Goal: Information Seeking & Learning: Learn about a topic

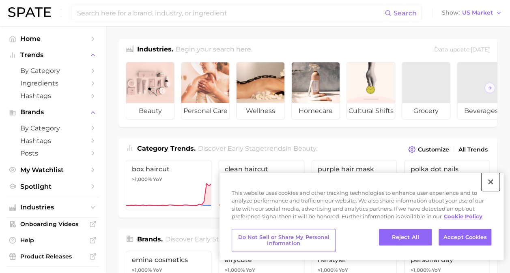
click at [490, 185] on button "Close" at bounding box center [491, 182] width 18 height 18
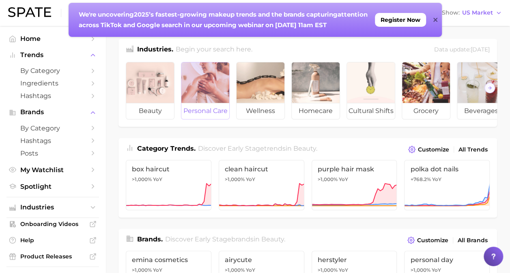
click at [191, 101] on div at bounding box center [205, 82] width 48 height 41
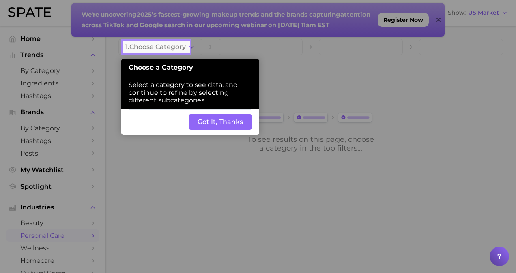
click at [439, 18] on div at bounding box center [352, 136] width 327 height 273
click at [237, 120] on button "Got It, Thanks" at bounding box center [220, 121] width 63 height 15
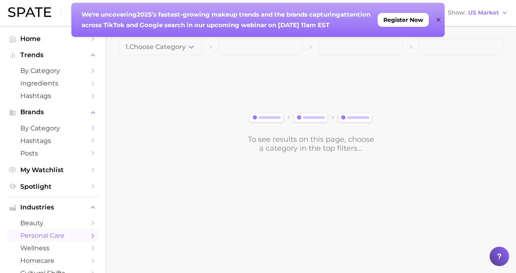
click at [443, 18] on div "We're uncovering 2025’s fastest-growing makeup trends and the brands capturing …" at bounding box center [257, 20] width 373 height 34
click at [437, 19] on icon at bounding box center [439, 20] width 4 height 6
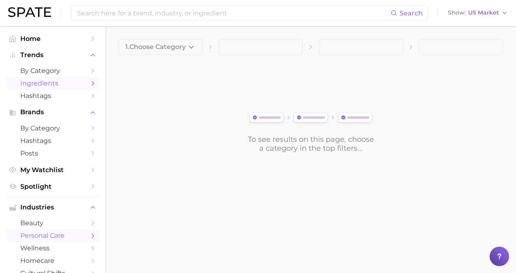
click at [73, 84] on span "Ingredients" at bounding box center [52, 84] width 65 height 8
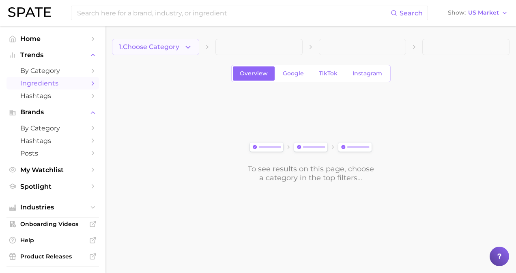
click at [176, 49] on span "1. Choose Category" at bounding box center [149, 46] width 60 height 7
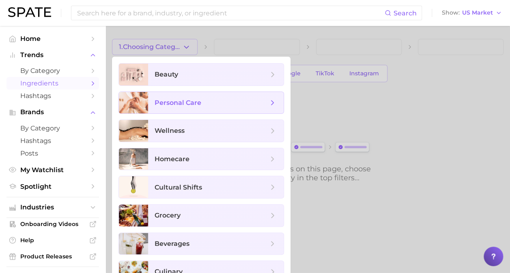
click at [183, 108] on span "personal care" at bounding box center [216, 103] width 136 height 22
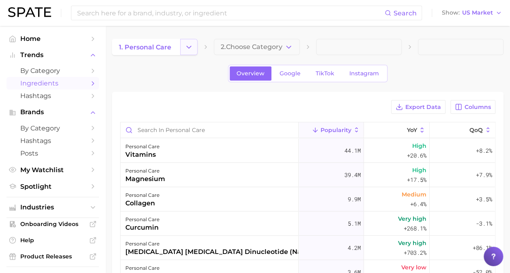
click at [187, 46] on polyline "Change Category" at bounding box center [189, 47] width 4 height 2
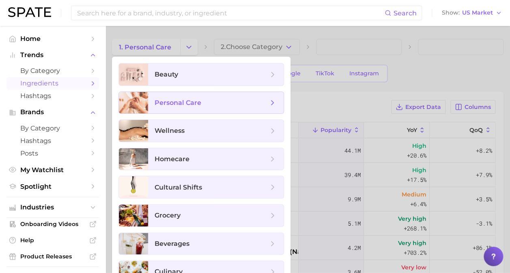
click at [274, 102] on polyline at bounding box center [273, 103] width 2 height 4
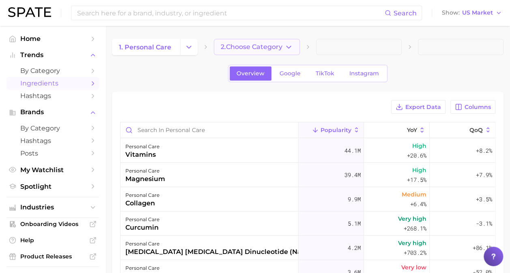
click at [282, 51] on button "2. Choose Category" at bounding box center [257, 47] width 86 height 16
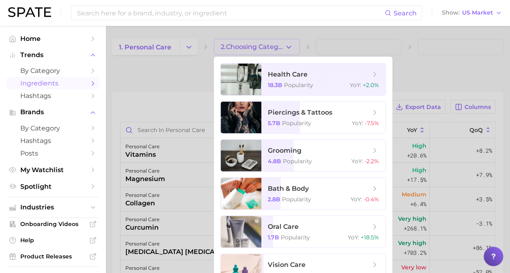
click at [199, 41] on div at bounding box center [255, 136] width 510 height 273
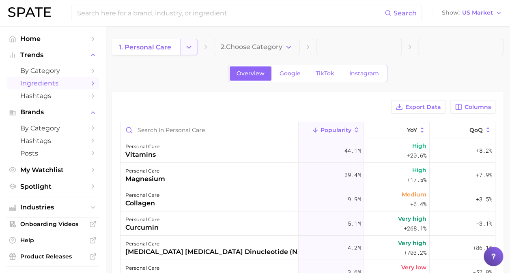
click at [191, 50] on icon "Change Category" at bounding box center [189, 47] width 9 height 9
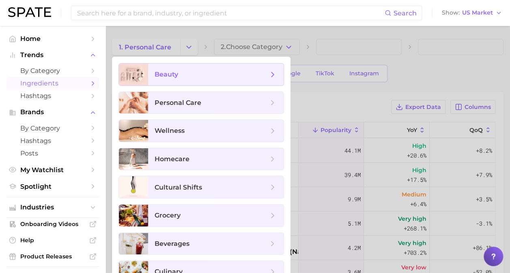
click at [218, 71] on span "beauty" at bounding box center [212, 74] width 114 height 9
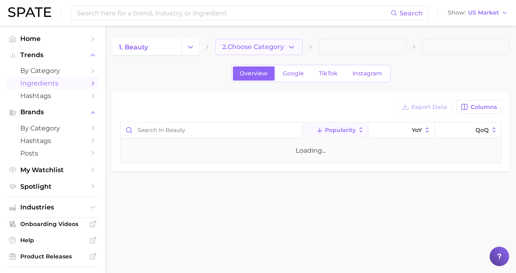
click at [258, 52] on button "2. Choose Category" at bounding box center [258, 47] width 87 height 16
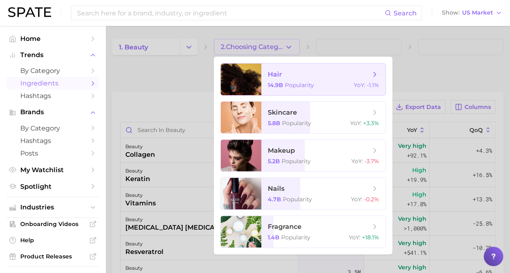
click at [271, 83] on span "14.9b" at bounding box center [275, 85] width 15 height 7
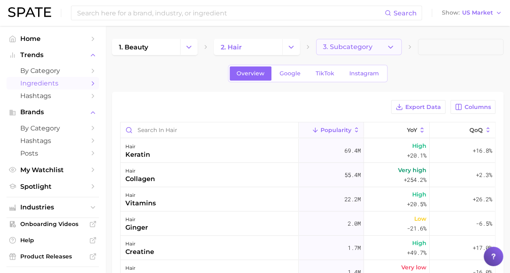
click at [365, 46] on span "3. Subcategory" at bounding box center [347, 46] width 49 height 7
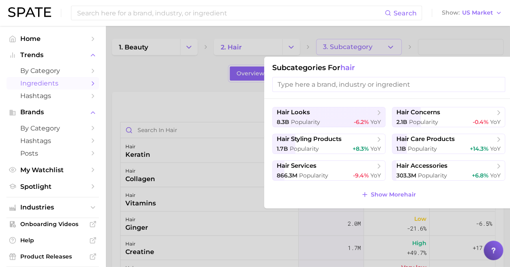
click at [201, 94] on div at bounding box center [255, 133] width 510 height 267
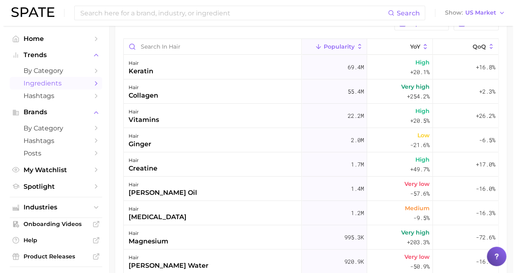
scroll to position [87, 0]
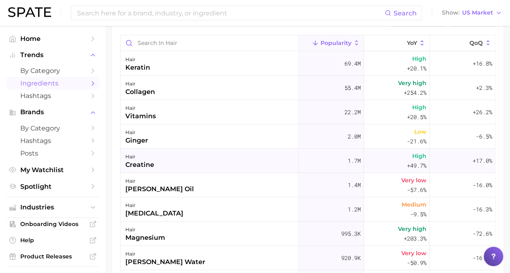
drag, startPoint x: 164, startPoint y: 159, endPoint x: 125, endPoint y: 165, distance: 39.8
click at [125, 165] on div "hair creatine" at bounding box center [209, 161] width 178 height 24
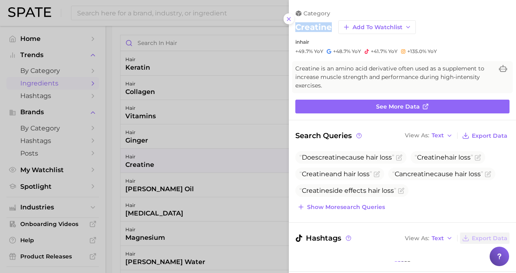
drag, startPoint x: 331, startPoint y: 28, endPoint x: 289, endPoint y: 29, distance: 42.2
click at [289, 29] on div "category creatine Add to Watchlist in hair +49.7% YoY +48.7% YoY +41.7% YoY +13…" at bounding box center [402, 32] width 227 height 45
drag, startPoint x: 289, startPoint y: 29, endPoint x: 355, endPoint y: 75, distance: 80.6
click at [355, 75] on span "Creatine is an amino acid derivative often used as a supplement to increase mus…" at bounding box center [394, 78] width 198 height 26
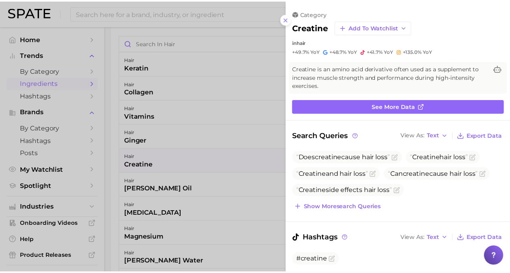
scroll to position [0, 0]
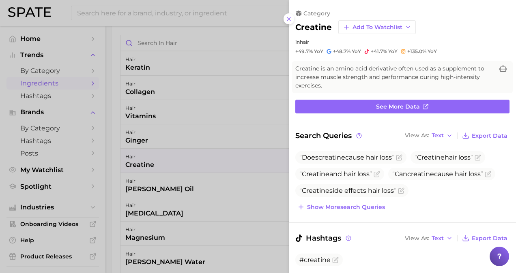
click at [245, 43] on div at bounding box center [258, 136] width 516 height 273
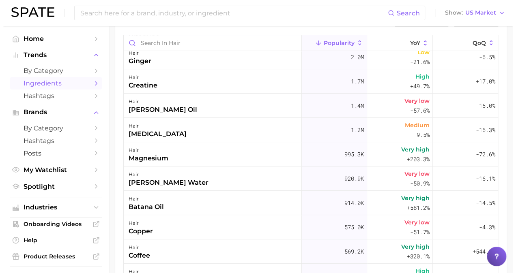
scroll to position [81, 0]
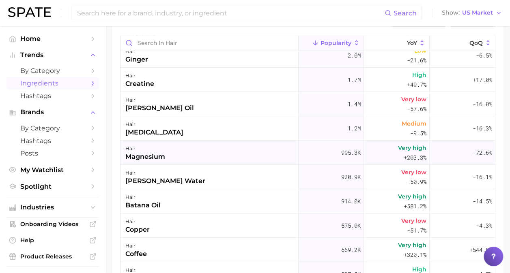
click at [164, 155] on div "magnesium" at bounding box center [145, 157] width 40 height 10
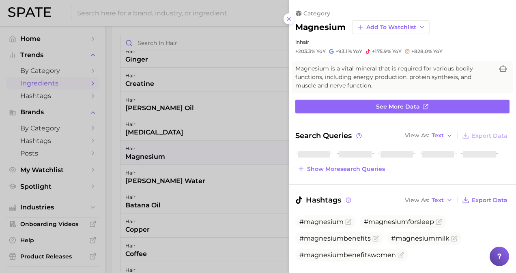
scroll to position [0, 0]
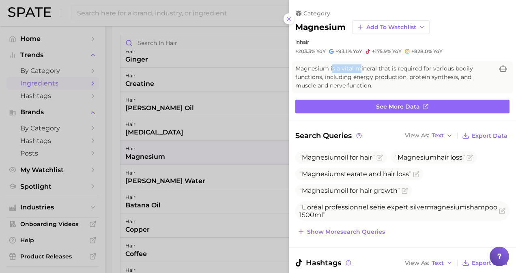
drag, startPoint x: 333, startPoint y: 70, endPoint x: 358, endPoint y: 71, distance: 24.8
click at [358, 71] on span "Magnesium is a vital mineral that is required for various bodily functions, inc…" at bounding box center [394, 78] width 198 height 26
click at [346, 24] on div "magnesium Add to Watchlist" at bounding box center [402, 27] width 214 height 14
drag, startPoint x: 344, startPoint y: 28, endPoint x: 299, endPoint y: 29, distance: 45.0
click at [299, 29] on h2 "magnesium" at bounding box center [320, 27] width 50 height 10
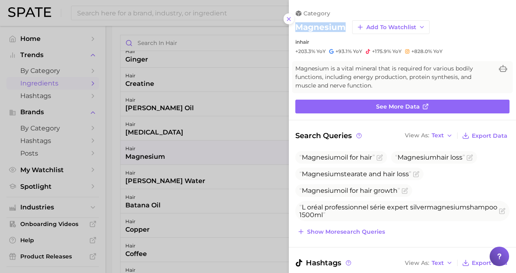
copy h2 "magnesium"
drag, startPoint x: 334, startPoint y: 156, endPoint x: 344, endPoint y: 157, distance: 9.8
click at [334, 156] on span "Magnesium" at bounding box center [321, 158] width 39 height 8
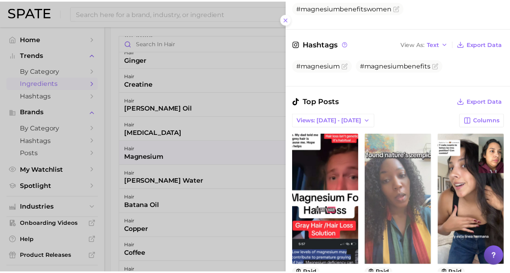
scroll to position [365, 0]
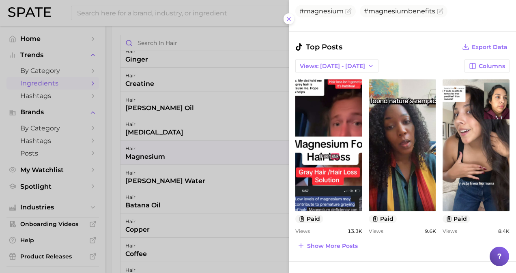
click at [196, 49] on div at bounding box center [258, 136] width 516 height 273
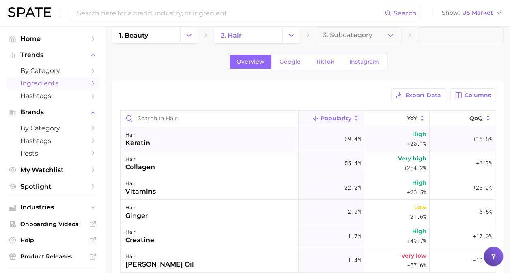
scroll to position [0, 0]
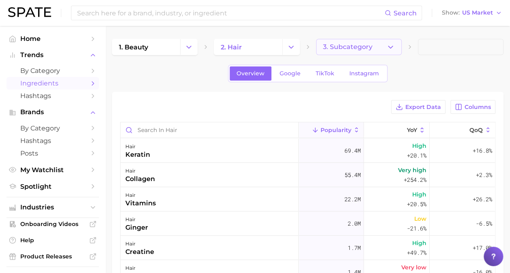
click at [358, 41] on button "3. Subcategory" at bounding box center [359, 47] width 86 height 16
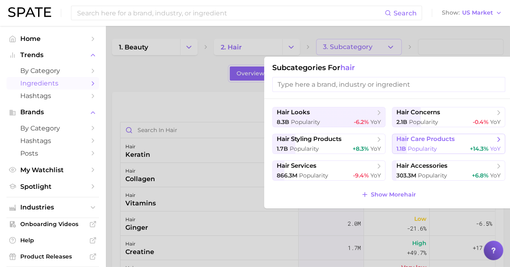
click at [410, 149] on span "Popularity" at bounding box center [422, 148] width 29 height 7
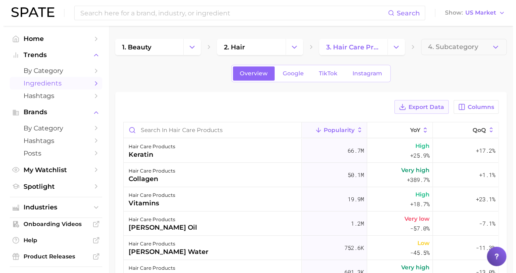
scroll to position [81, 0]
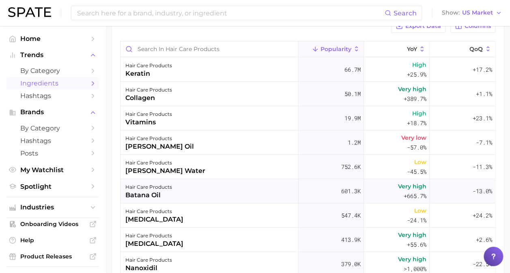
drag, startPoint x: 171, startPoint y: 194, endPoint x: 140, endPoint y: 184, distance: 33.2
click at [137, 187] on div "hair care products batana oil" at bounding box center [209, 191] width 178 height 24
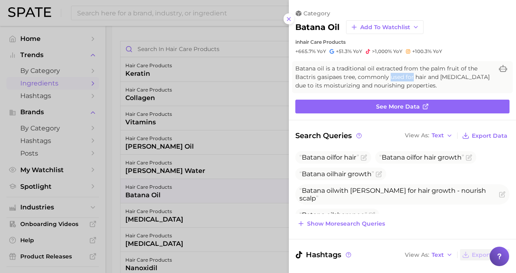
drag, startPoint x: 391, startPoint y: 76, endPoint x: 413, endPoint y: 78, distance: 22.0
click at [413, 78] on span "Batana oil is a traditional oil extracted from the palm fruit of the Bactris ga…" at bounding box center [394, 78] width 198 height 26
drag, startPoint x: 413, startPoint y: 78, endPoint x: 423, endPoint y: 83, distance: 11.6
click at [423, 83] on span "Batana oil is a traditional oil extracted from the palm fruit of the Bactris ga…" at bounding box center [394, 78] width 198 height 26
drag, startPoint x: 339, startPoint y: 28, endPoint x: 296, endPoint y: 27, distance: 42.6
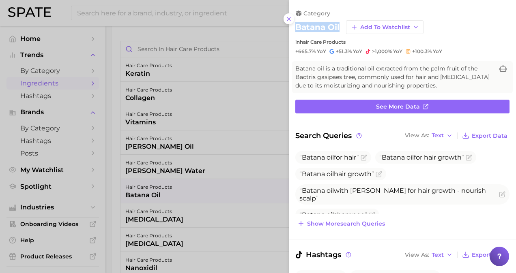
click at [296, 27] on h2 "batana oil" at bounding box center [317, 27] width 44 height 10
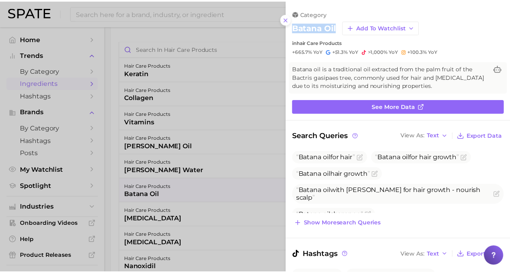
scroll to position [0, 0]
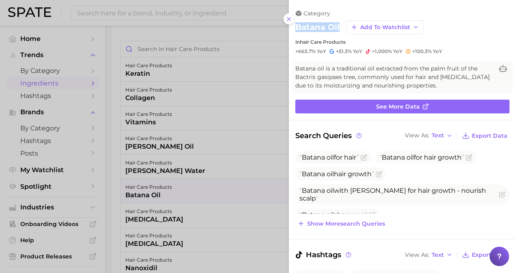
copy h2 "batana oil"
click at [209, 33] on div at bounding box center [258, 136] width 516 height 273
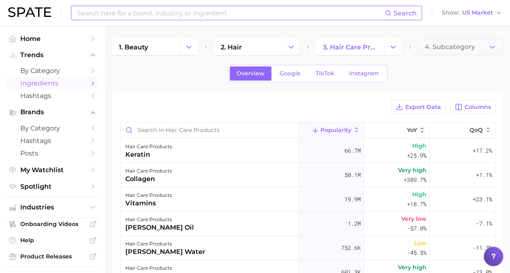
click at [212, 11] on input at bounding box center [230, 13] width 308 height 14
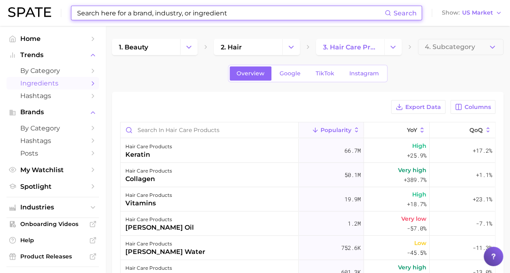
paste input "[PERSON_NAME] Leaf Extract"
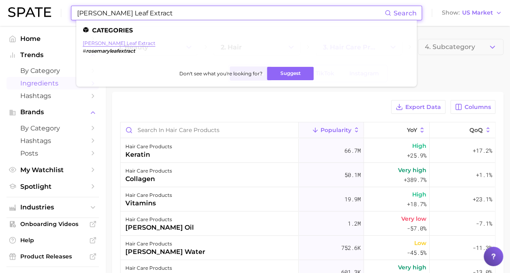
type input "[PERSON_NAME] Leaf Extract"
click at [116, 45] on link "[PERSON_NAME] leaf extract" at bounding box center [119, 43] width 73 height 6
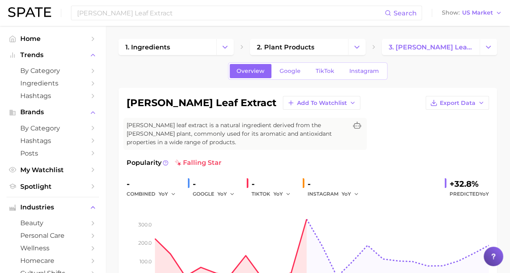
scroll to position [81, 0]
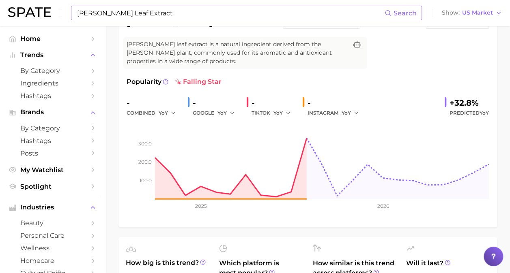
click at [101, 19] on input "[PERSON_NAME] Leaf Extract" at bounding box center [230, 13] width 308 height 14
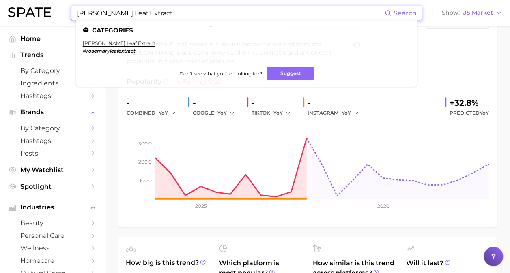
click at [101, 18] on input "[PERSON_NAME] Leaf Extract" at bounding box center [230, 13] width 308 height 14
paste input "Polyglutamic Acid"
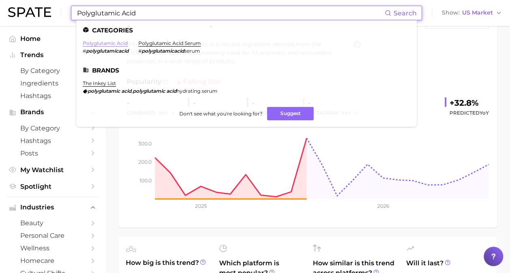
type input "Polyglutamic Acid"
click at [110, 44] on link "polyglutamic acid" at bounding box center [105, 43] width 45 height 6
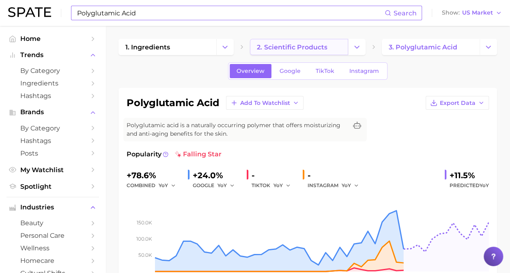
click at [310, 49] on span "2. scientific products" at bounding box center [292, 47] width 70 height 8
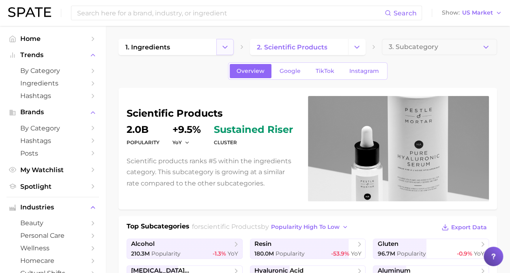
click at [219, 49] on button "Change Category" at bounding box center [224, 47] width 17 height 16
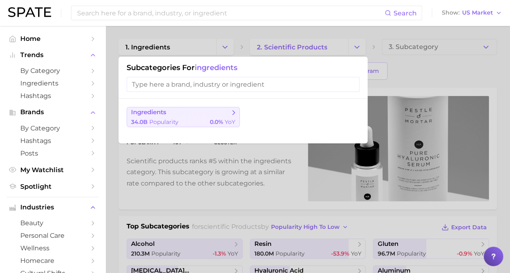
click at [202, 116] on span "ingredients" at bounding box center [180, 113] width 99 height 8
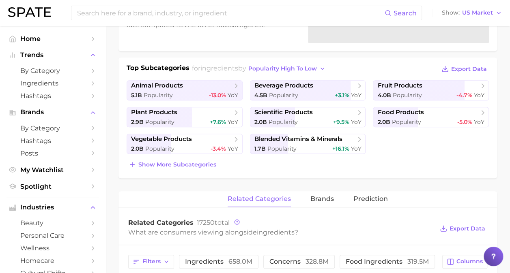
scroll to position [162, 0]
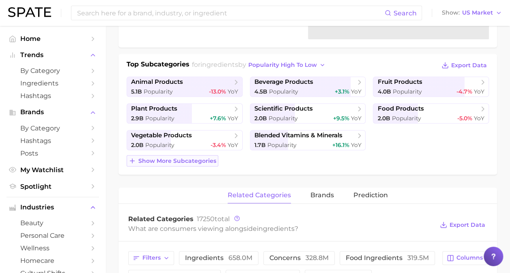
click at [185, 158] on span "Show more subcategories" at bounding box center [177, 161] width 78 height 7
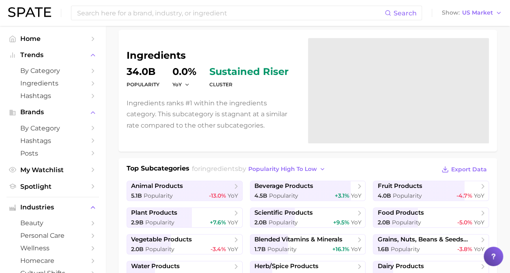
scroll to position [0, 0]
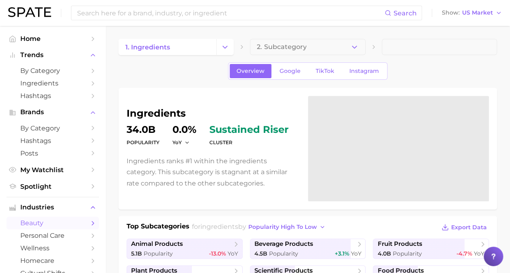
click at [53, 220] on link "beauty" at bounding box center [52, 223] width 93 height 13
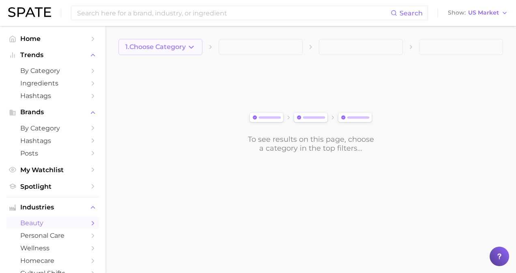
click at [191, 47] on polyline "button" at bounding box center [191, 47] width 4 height 2
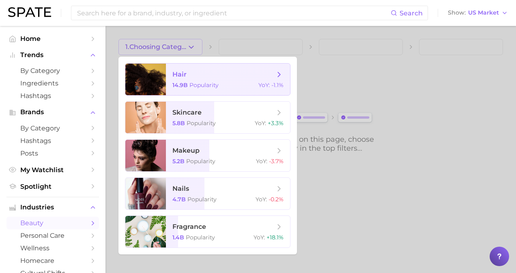
click at [196, 86] on span "Popularity" at bounding box center [203, 85] width 29 height 7
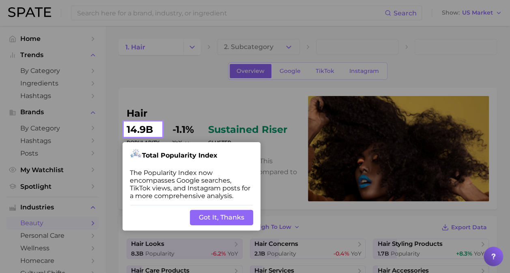
click at [222, 211] on button "Got It, Thanks" at bounding box center [221, 217] width 63 height 15
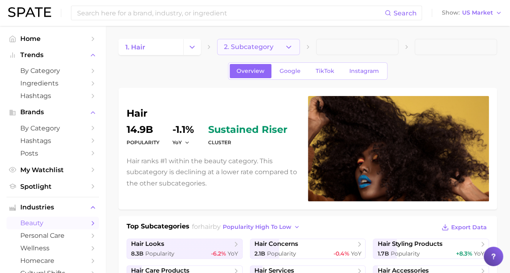
click at [273, 48] on button "2. Subcategory" at bounding box center [258, 47] width 82 height 16
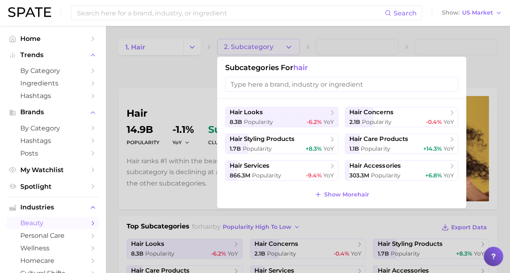
click at [380, 84] on input "search" at bounding box center [341, 84] width 233 height 15
paste input "Polyglutamic Acid"
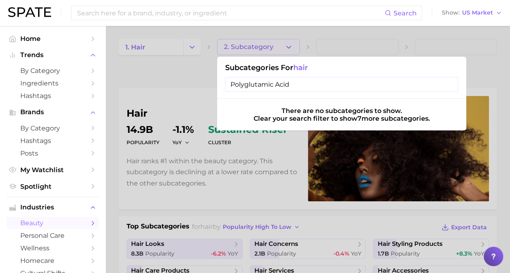
click at [381, 87] on input "Polyglutamic Acid" at bounding box center [341, 84] width 233 height 15
type input "camellia oil"
click at [450, 84] on input "camellia oil" at bounding box center [341, 84] width 233 height 15
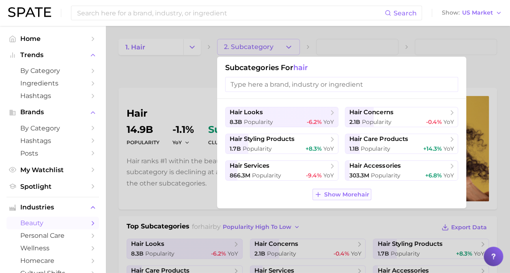
click at [359, 193] on span "Show More hair" at bounding box center [346, 194] width 45 height 7
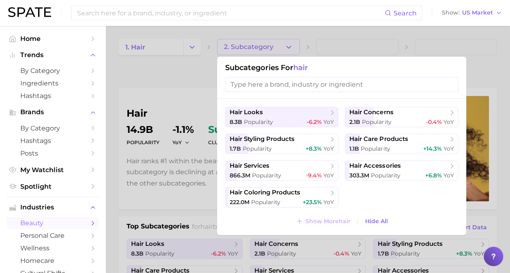
click at [183, 75] on div at bounding box center [255, 136] width 510 height 273
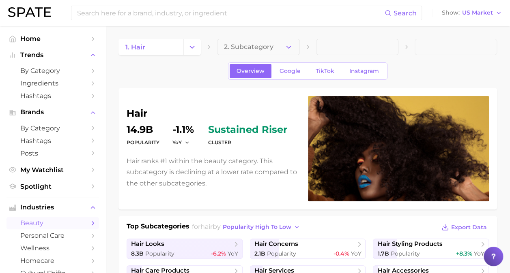
click at [448, 43] on span at bounding box center [456, 47] width 82 height 16
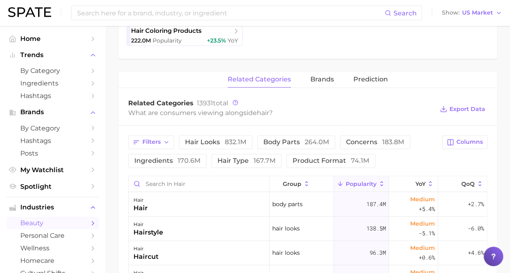
scroll to position [365, 0]
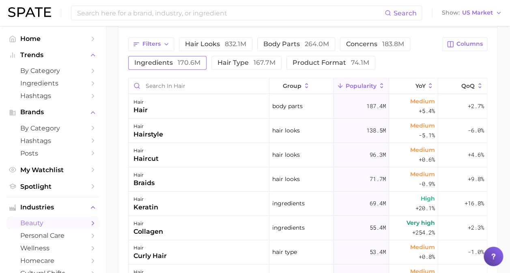
click at [169, 62] on span "ingredients 170.6m" at bounding box center [167, 63] width 66 height 6
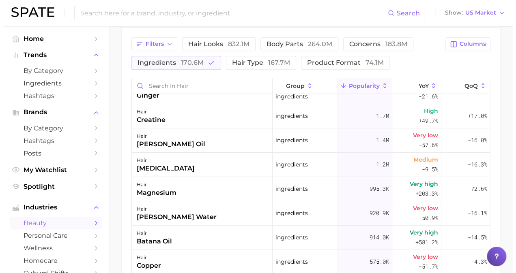
scroll to position [122, 0]
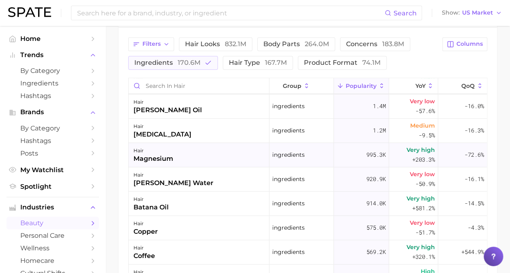
click at [193, 157] on div "hair magnesium" at bounding box center [199, 155] width 141 height 24
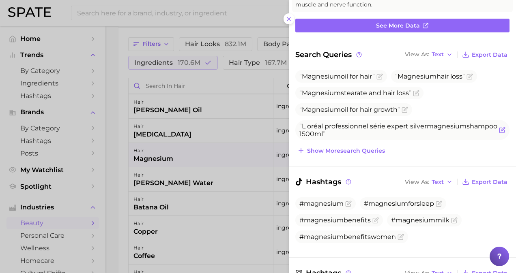
scroll to position [0, 0]
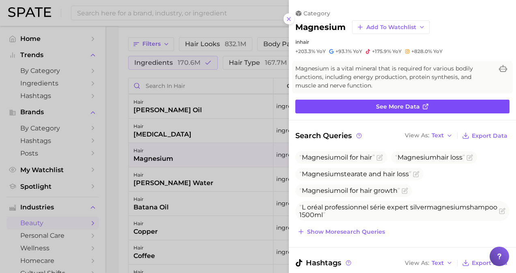
click at [411, 101] on link "See more data" at bounding box center [402, 107] width 214 height 14
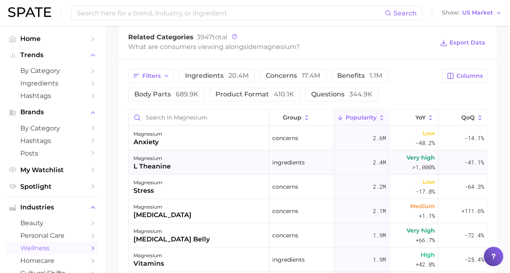
scroll to position [41, 0]
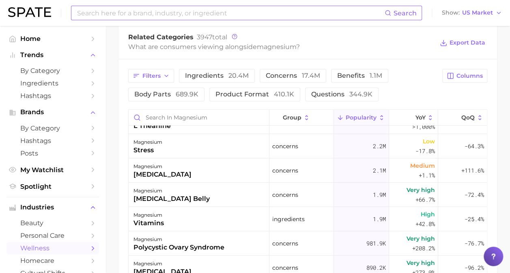
click at [220, 15] on input at bounding box center [230, 13] width 308 height 14
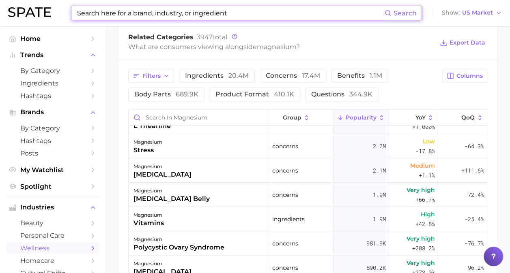
paste input "Lupine Flower Peptides"
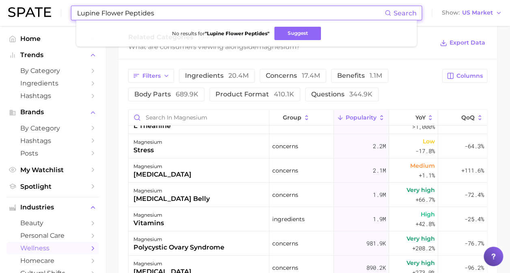
click at [310, 19] on input "Lupine Flower Peptides" at bounding box center [230, 13] width 308 height 14
type input "Lupine Flower Peptides"
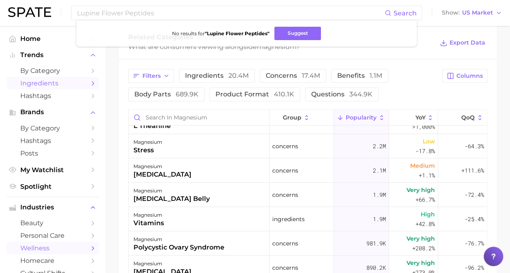
click at [55, 80] on link "Ingredients" at bounding box center [52, 83] width 93 height 13
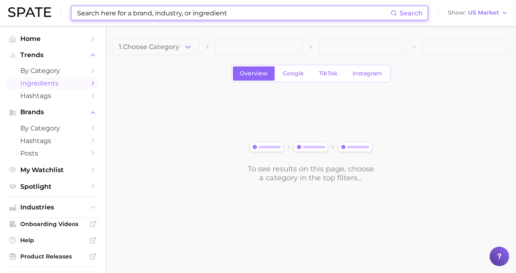
click at [239, 18] on input at bounding box center [233, 13] width 314 height 14
paste input "[PERSON_NAME] Leaf Extract"
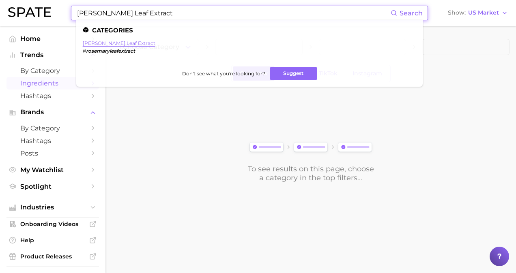
type input "[PERSON_NAME] Leaf Extract"
click at [121, 45] on link "[PERSON_NAME] leaf extract" at bounding box center [119, 43] width 73 height 6
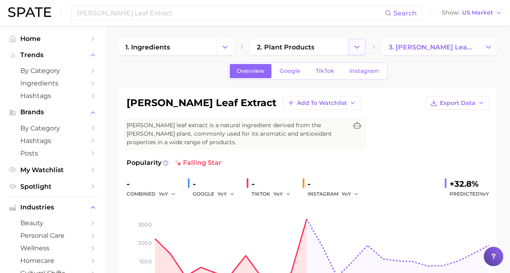
click at [353, 44] on icon "Change Category" at bounding box center [357, 47] width 9 height 9
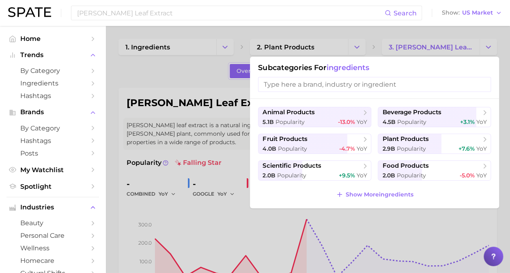
click at [348, 28] on div at bounding box center [255, 136] width 510 height 273
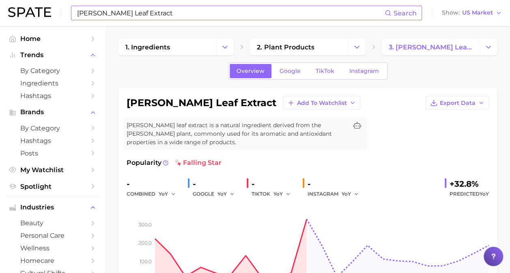
click at [245, 15] on input "[PERSON_NAME] Leaf Extract" at bounding box center [230, 13] width 308 height 14
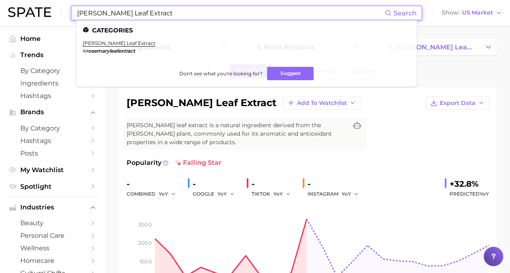
click at [245, 15] on input "[PERSON_NAME] Leaf Extract" at bounding box center [230, 13] width 308 height 14
paste input "Polyglutamic Acid"
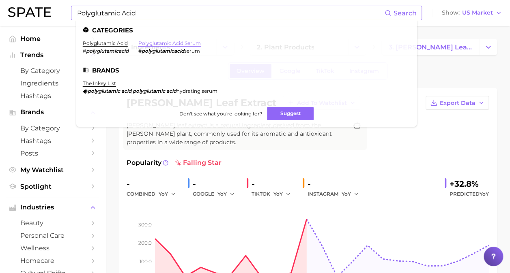
click at [179, 40] on link "polyglutamic acid serum" at bounding box center [169, 43] width 62 height 6
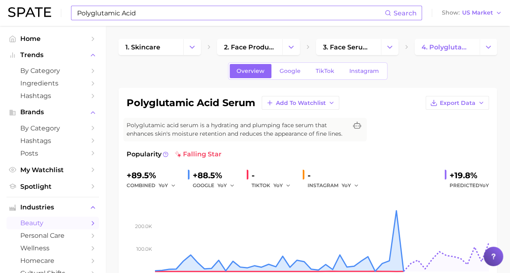
click at [290, 17] on input "Polyglutamic Acid" at bounding box center [230, 13] width 308 height 14
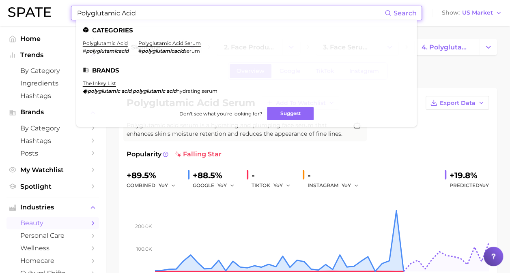
click at [290, 17] on input "Polyglutamic Acid" at bounding box center [230, 13] width 308 height 14
paste input "Camellia Oil"
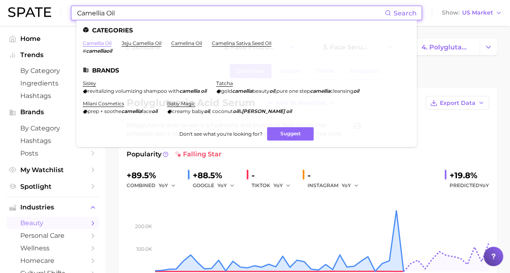
click at [98, 43] on link "camellia oil" at bounding box center [97, 43] width 29 height 6
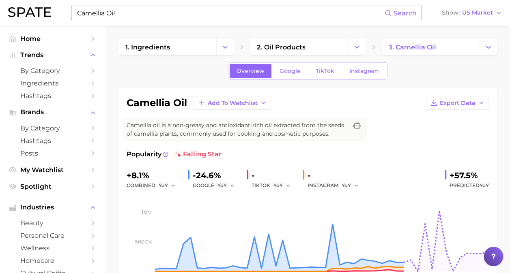
click at [194, 16] on input "Camellia Oil" at bounding box center [230, 13] width 308 height 14
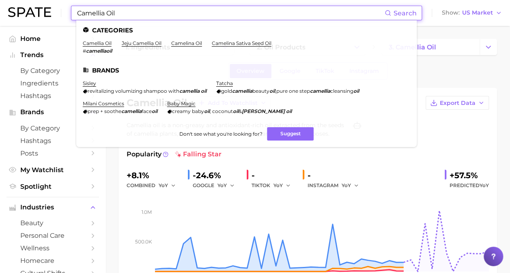
click at [194, 16] on input "Camellia Oil" at bounding box center [230, 13] width 308 height 14
paste input "Plant-Based Protein"
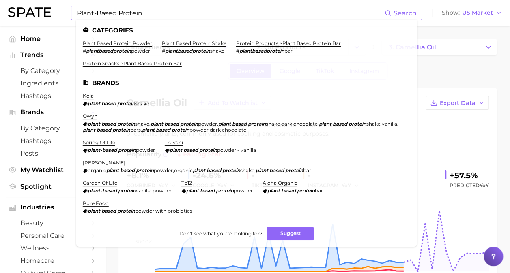
drag, startPoint x: 387, startPoint y: 16, endPoint x: 393, endPoint y: 16, distance: 5.7
click at [387, 16] on span "Search" at bounding box center [401, 13] width 32 height 14
click at [397, 17] on span "Search" at bounding box center [405, 13] width 23 height 8
click at [359, 15] on input "Plant-Based Protein" at bounding box center [230, 13] width 308 height 14
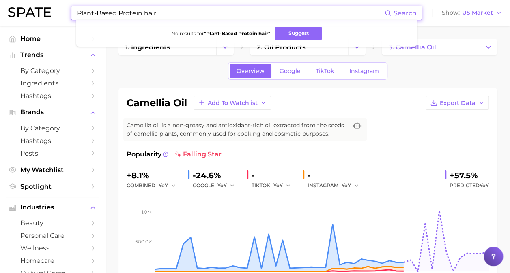
click at [153, 12] on input "Plant-Based Protein hair" at bounding box center [230, 13] width 308 height 14
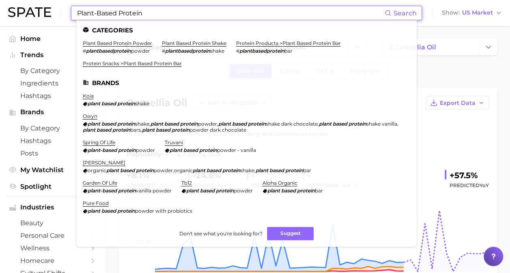
drag, startPoint x: 116, startPoint y: 13, endPoint x: 94, endPoint y: 10, distance: 21.7
click at [94, 10] on input "Plant-Based Protein" at bounding box center [230, 13] width 308 height 14
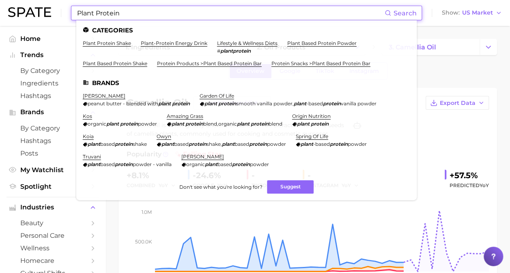
drag, startPoint x: 183, startPoint y: 13, endPoint x: 216, endPoint y: 13, distance: 32.5
click at [183, 13] on input "Plant Protein" at bounding box center [230, 13] width 308 height 14
type input "Plant Protein"
click at [410, 17] on span "Search" at bounding box center [405, 13] width 23 height 8
click at [409, 10] on span "Search" at bounding box center [405, 13] width 23 height 8
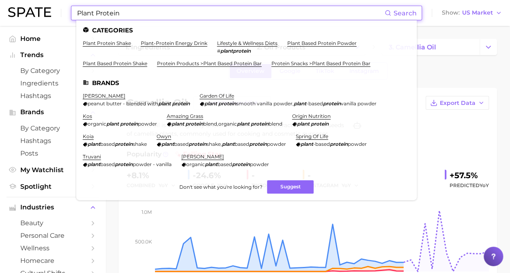
click at [119, 27] on li "Categories" at bounding box center [246, 30] width 327 height 7
click at [255, 43] on link "lifestyle & wellness diets" at bounding box center [247, 43] width 60 height 6
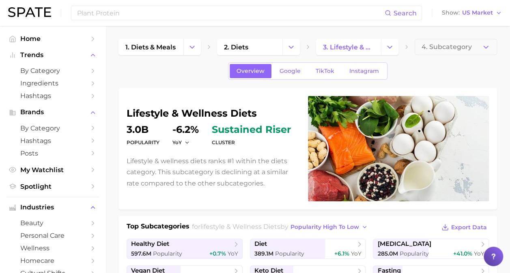
click at [184, 47] on button "Change Category" at bounding box center [191, 47] width 17 height 16
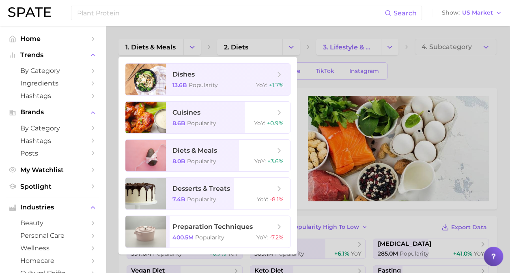
click at [228, 30] on div at bounding box center [255, 136] width 510 height 273
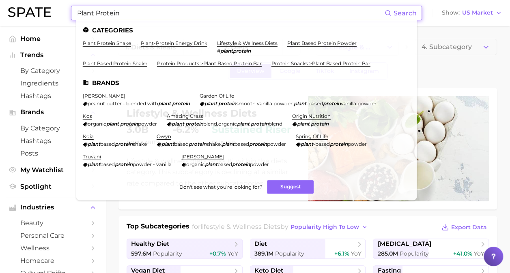
click at [200, 12] on input "Plant Protein" at bounding box center [230, 13] width 308 height 14
click at [76, 13] on input "Plant Protein" at bounding box center [230, 13] width 308 height 14
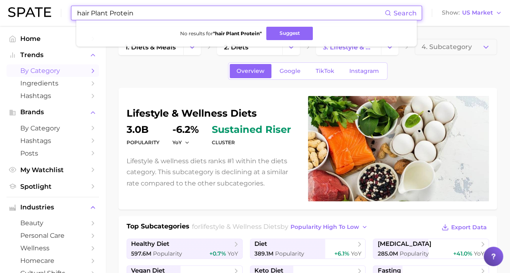
type input "hair Plant Protein"
click at [75, 75] on link "by Category" at bounding box center [52, 71] width 93 height 13
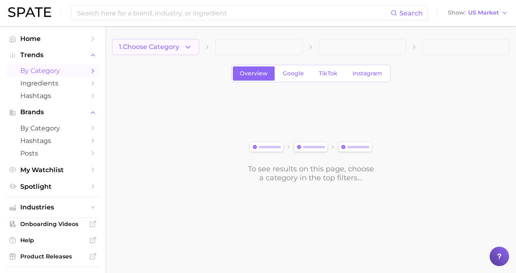
click at [189, 47] on polyline "button" at bounding box center [188, 47] width 4 height 2
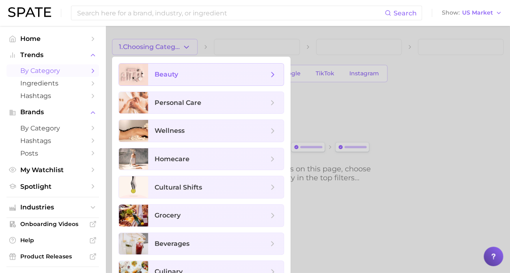
click at [222, 80] on span "beauty" at bounding box center [216, 75] width 136 height 22
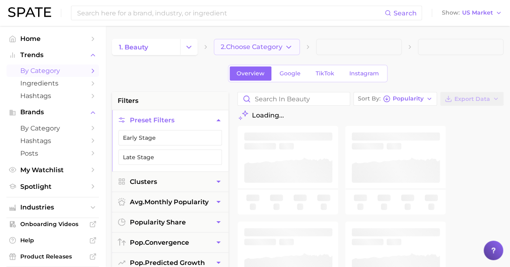
click at [280, 51] on button "2. Choose Category" at bounding box center [257, 47] width 86 height 16
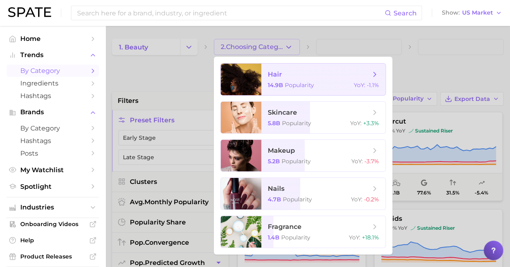
click at [308, 88] on span "Popularity" at bounding box center [299, 85] width 29 height 7
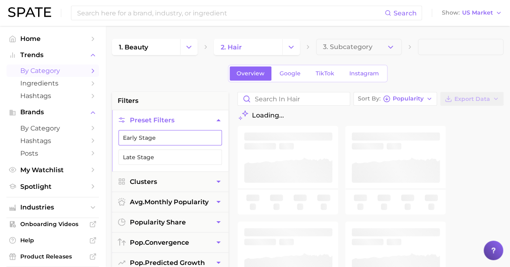
click at [161, 134] on button "Early Stage" at bounding box center [169, 137] width 103 height 15
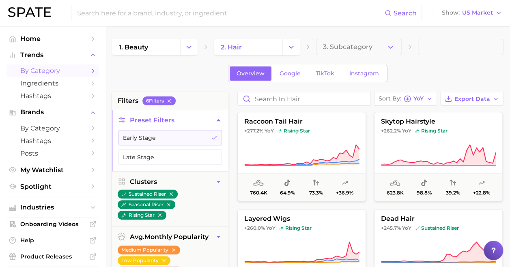
scroll to position [649, 0]
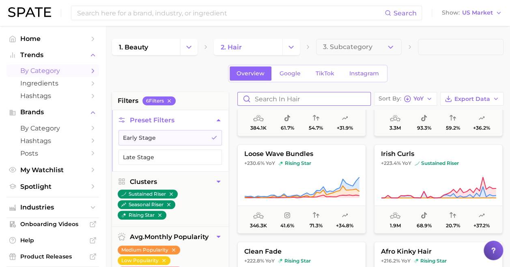
click at [294, 95] on input "Search in hair" at bounding box center [304, 99] width 133 height 13
type input "protein"
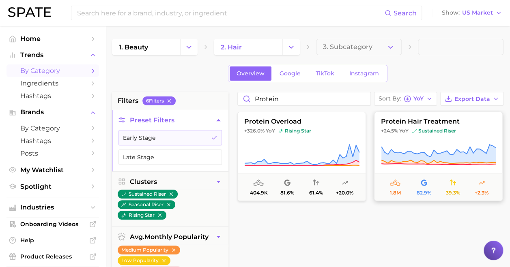
click at [402, 123] on span "protein hair treatment" at bounding box center [438, 121] width 128 height 7
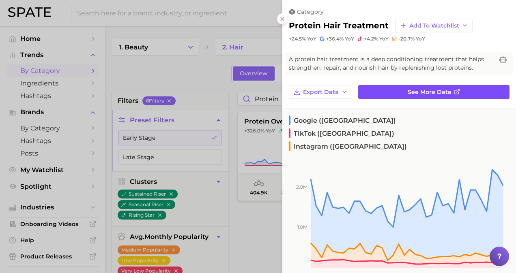
click at [420, 93] on span "See more data" at bounding box center [430, 92] width 44 height 7
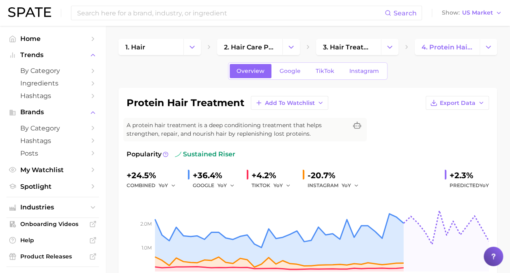
click at [239, 106] on h1 "protein hair treatment" at bounding box center [186, 103] width 118 height 10
drag, startPoint x: 244, startPoint y: 105, endPoint x: 124, endPoint y: 86, distance: 121.6
copy h1 "protein hair treatment"
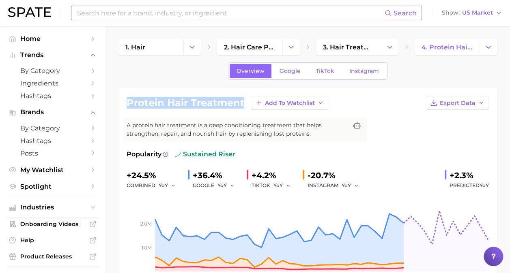
click at [270, 18] on input at bounding box center [230, 13] width 308 height 14
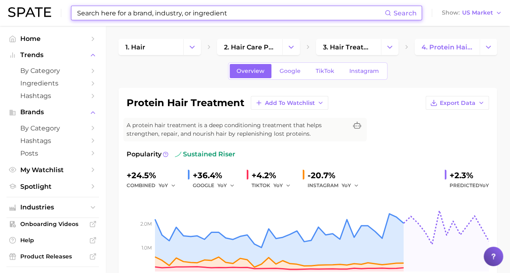
paste input "[MEDICAL_DATA]"
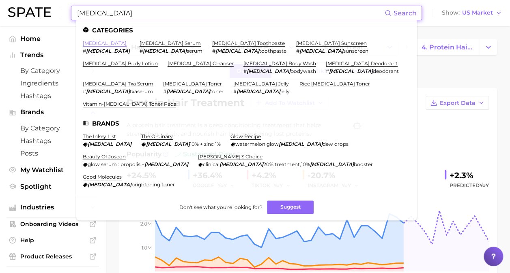
click at [106, 42] on link "[MEDICAL_DATA]" at bounding box center [105, 43] width 44 height 6
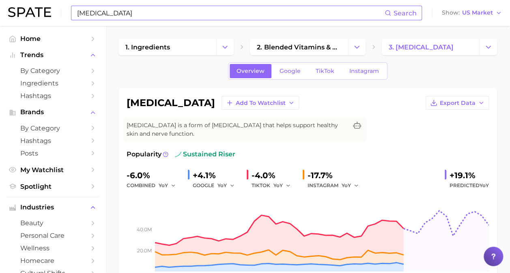
click at [233, 19] on input "[MEDICAL_DATA]" at bounding box center [230, 13] width 308 height 14
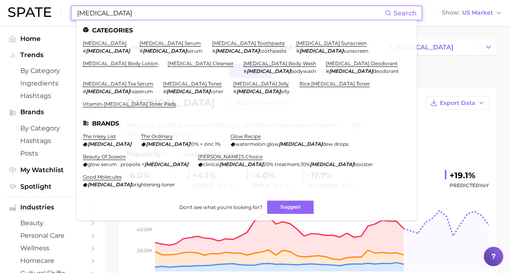
click at [233, 19] on input "[MEDICAL_DATA]" at bounding box center [230, 13] width 308 height 14
paste input "Peptides"
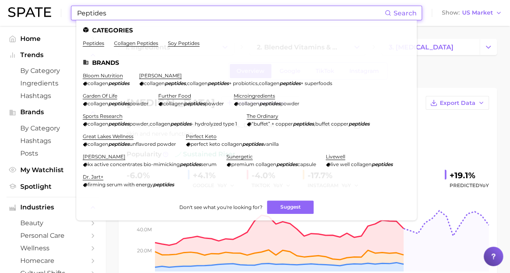
click at [99, 46] on link "peptides" at bounding box center [94, 43] width 22 height 6
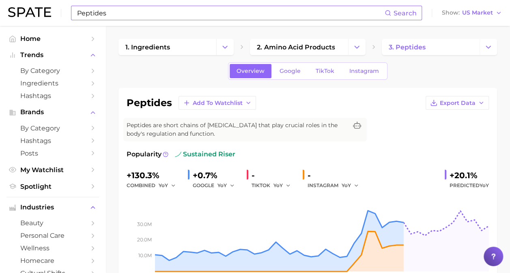
drag, startPoint x: 116, startPoint y: 5, endPoint x: 112, endPoint y: 11, distance: 7.2
click at [116, 5] on div "Peptides Search Show US Market" at bounding box center [255, 13] width 494 height 26
click at [112, 11] on input "Peptides" at bounding box center [230, 13] width 308 height 14
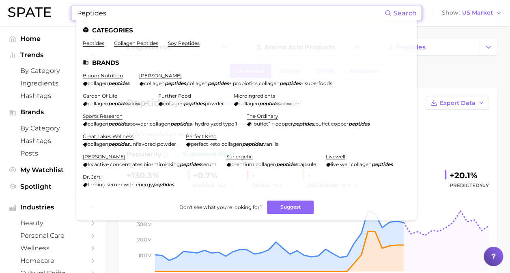
click at [112, 11] on input "Peptides" at bounding box center [230, 13] width 308 height 14
paste input "Moringa Seed Oil"
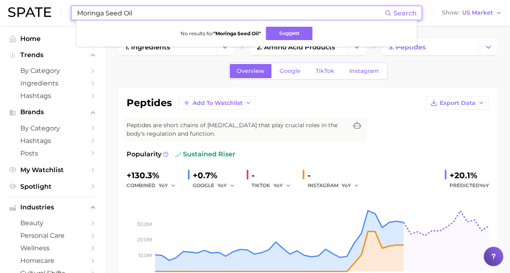
click at [119, 15] on input "Moringa Seed Oil" at bounding box center [230, 13] width 308 height 14
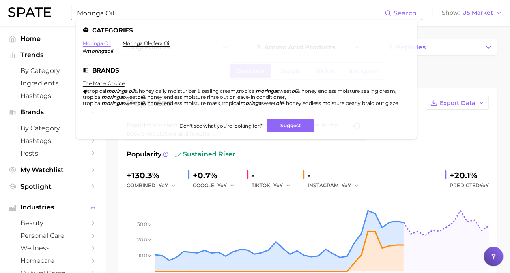
click at [106, 43] on link "moringa oil" at bounding box center [97, 43] width 28 height 6
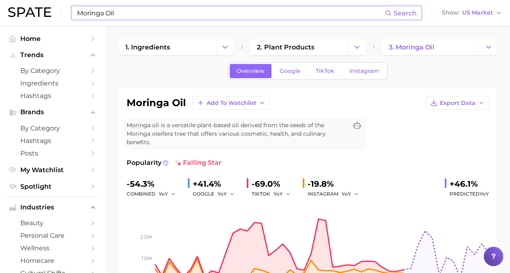
click at [247, 17] on input "Moringa Oil" at bounding box center [230, 13] width 308 height 14
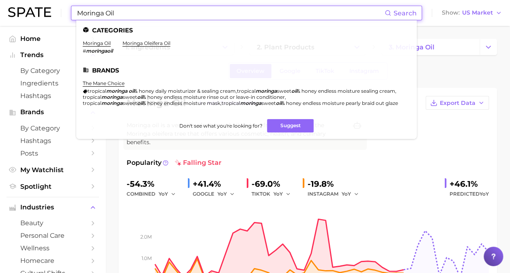
click at [247, 17] on input "Moringa Oil" at bounding box center [230, 13] width 308 height 14
paste input "Seed"
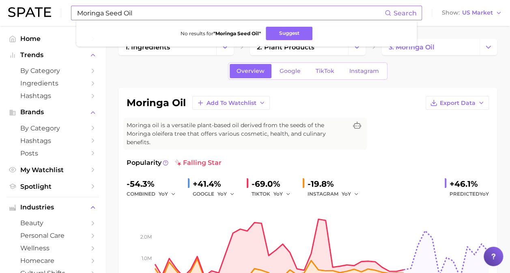
click at [198, 11] on input "Moringa Seed Oil" at bounding box center [230, 13] width 308 height 14
paste input "Ceramide"
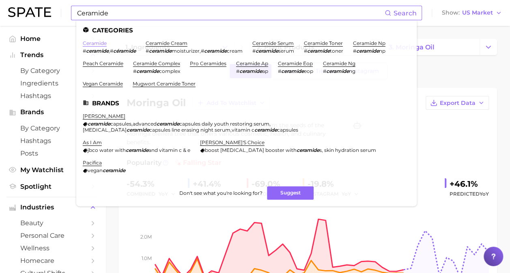
click at [101, 44] on link "ceramide" at bounding box center [95, 43] width 24 height 6
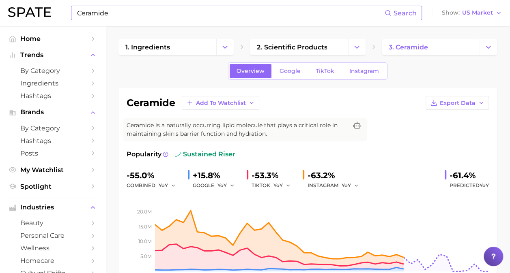
click at [136, 13] on input "Ceramide" at bounding box center [230, 13] width 308 height 14
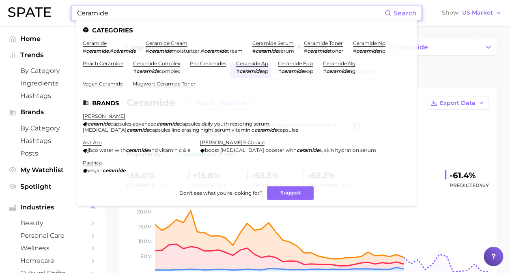
click at [136, 13] on input "Ceramide" at bounding box center [230, 13] width 308 height 14
paste input "Magnesium"
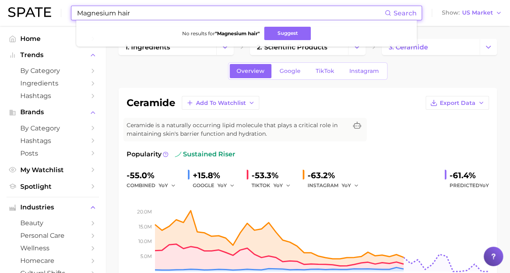
click at [124, 13] on input "Magnesium hair" at bounding box center [230, 13] width 308 height 14
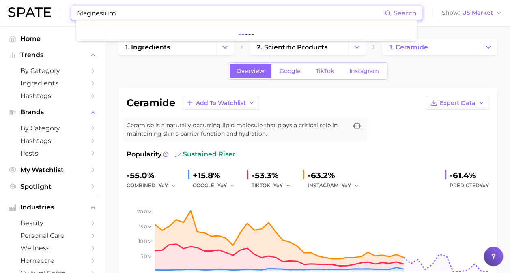
click at [76, 15] on input "Magnesium" at bounding box center [230, 13] width 308 height 14
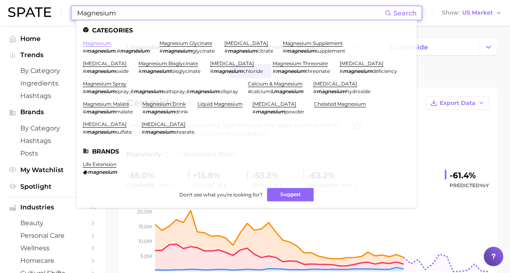
click at [93, 45] on link "magnesium" at bounding box center [97, 43] width 29 height 6
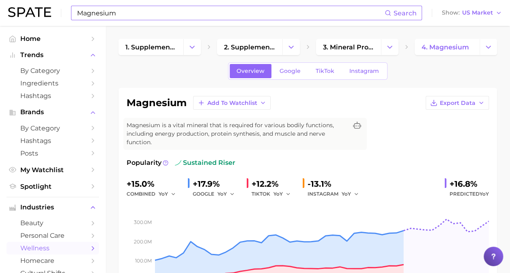
click at [215, 15] on input "Magnesium" at bounding box center [230, 13] width 308 height 14
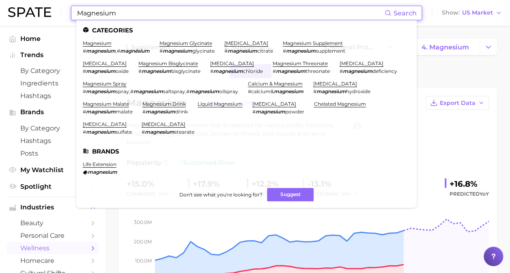
click at [215, 15] on input "Magnesium" at bounding box center [230, 13] width 308 height 14
paste input "Batana Oil"
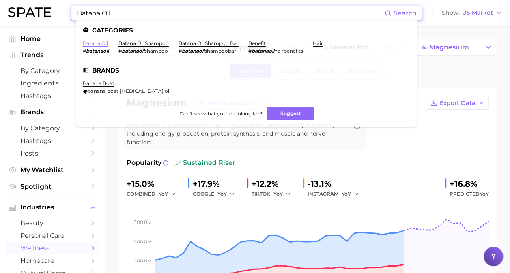
click at [101, 41] on link "batana oil" at bounding box center [95, 43] width 25 height 6
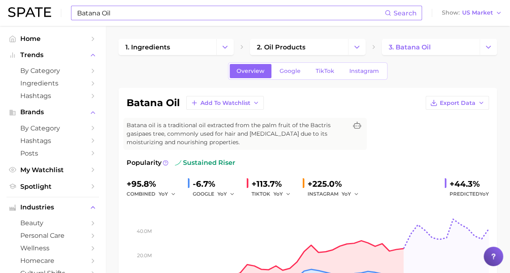
click at [300, 15] on input "Batana Oil" at bounding box center [230, 13] width 308 height 14
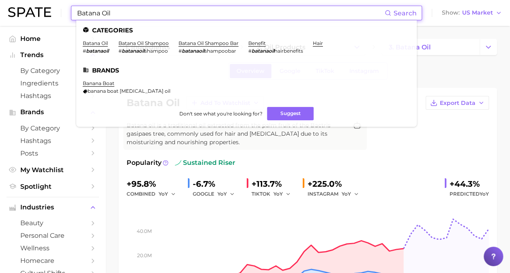
click at [300, 15] on input "Batana Oil" at bounding box center [230, 13] width 308 height 14
paste input "Cacay"
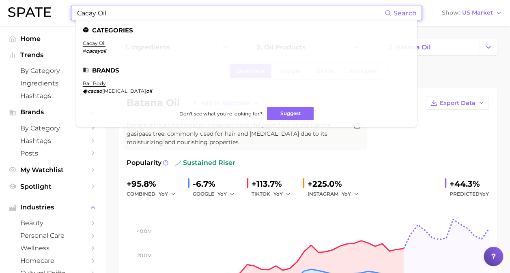
click at [105, 47] on li "cacay oil # cacayoil" at bounding box center [94, 47] width 23 height 14
click at [104, 45] on link "cacay oil" at bounding box center [94, 43] width 23 height 6
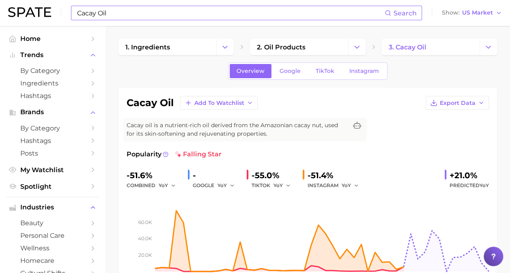
click at [321, 97] on div "cacay oil Add to Watchlist Export Data" at bounding box center [308, 103] width 362 height 14
click at [302, 10] on input "Cacay Oil" at bounding box center [230, 13] width 308 height 14
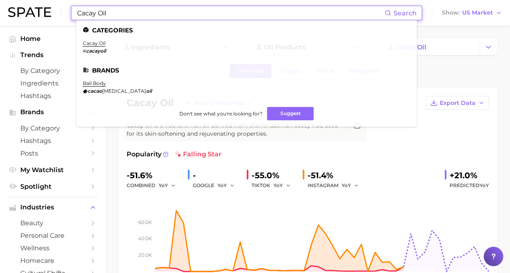
click at [302, 10] on input "Cacay Oil" at bounding box center [230, 13] width 308 height 14
paste input "Upcycled Blueberry Seed"
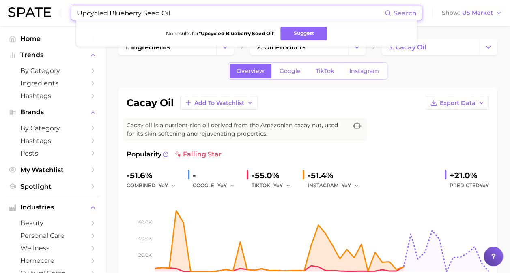
drag, startPoint x: 109, startPoint y: 13, endPoint x: 74, endPoint y: 17, distance: 35.2
click at [74, 17] on div "Upcycled Blueberry Seed Oil Search No results for " Upcycled Blueberry Seed Oil…" at bounding box center [246, 13] width 351 height 15
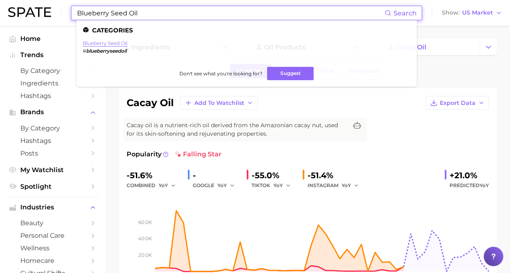
click at [123, 45] on link "blueberry seed oil" at bounding box center [105, 43] width 45 height 6
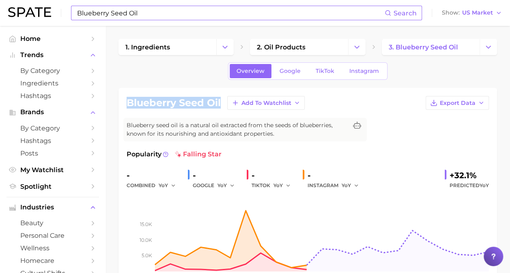
drag, startPoint x: 127, startPoint y: 102, endPoint x: 222, endPoint y: 105, distance: 95.0
click at [221, 105] on h1 "blueberry seed oil" at bounding box center [174, 103] width 94 height 10
click at [174, 18] on input "Blueberry Seed Oil" at bounding box center [230, 13] width 308 height 14
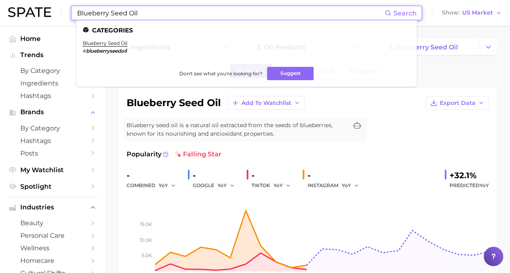
click at [174, 18] on input "Blueberry Seed Oil" at bounding box center [230, 13] width 308 height 14
paste input "Cica"
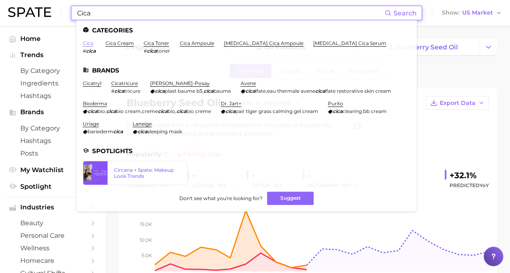
click at [91, 44] on link "cica" at bounding box center [88, 43] width 11 height 6
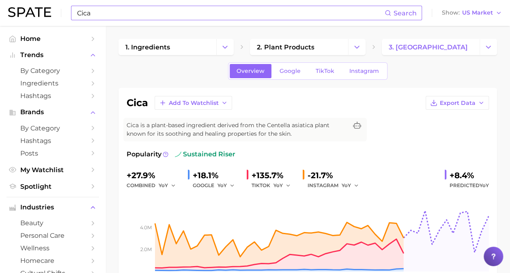
click at [269, 16] on input "Cica" at bounding box center [230, 13] width 308 height 14
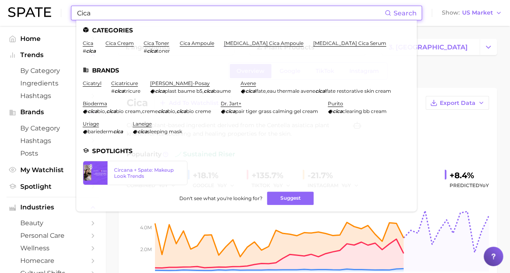
paste input "Probiotic Extracts"
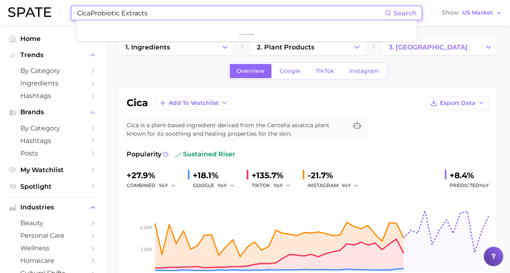
click at [274, 10] on input "CicaProbiotic Extracts" at bounding box center [230, 13] width 308 height 14
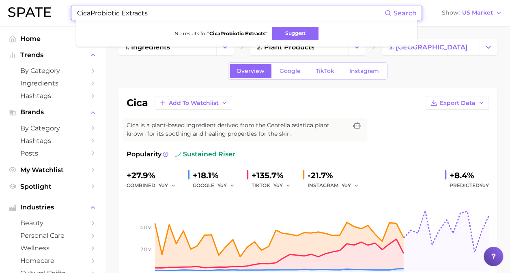
paste input
click at [128, 12] on input "Probiotic Extracts" at bounding box center [230, 13] width 308 height 14
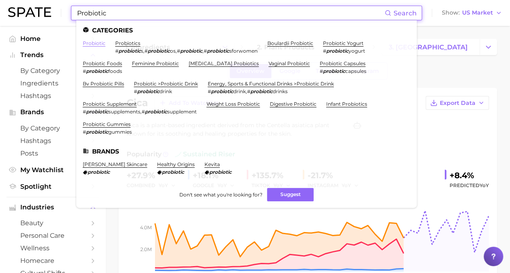
type input "Probiotic"
click at [99, 43] on link "probiotic" at bounding box center [94, 43] width 23 height 6
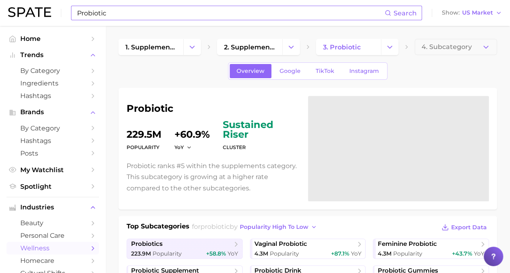
click at [181, 13] on input "Probiotic" at bounding box center [230, 13] width 308 height 14
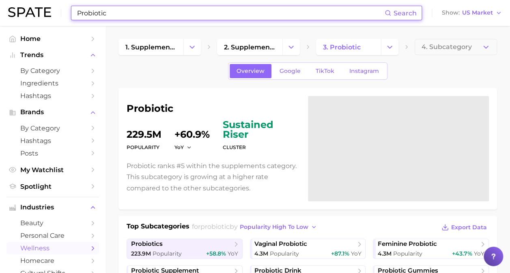
click at [181, 13] on input "Probiotic" at bounding box center [230, 13] width 308 height 14
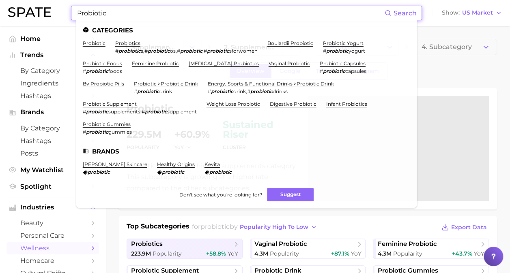
click at [181, 13] on input "Probiotic" at bounding box center [230, 13] width 308 height 14
paste input "Ectoin"
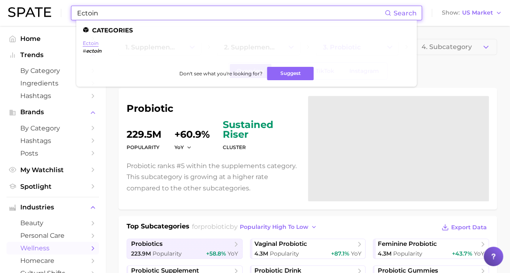
type input "Ectoin"
click at [93, 45] on link "ectoin" at bounding box center [91, 43] width 16 height 6
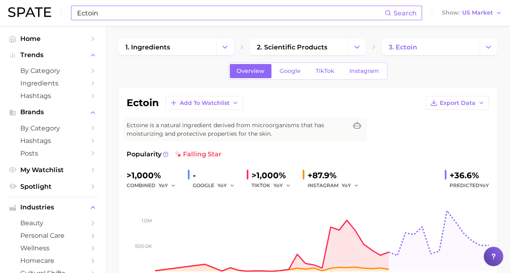
click at [188, 15] on input "Ectoin" at bounding box center [230, 13] width 308 height 14
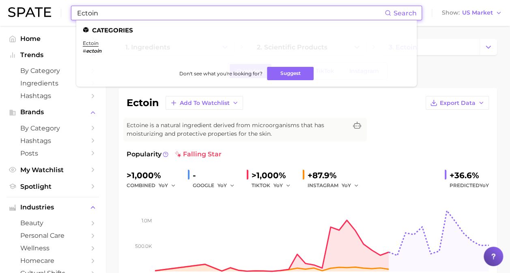
click at [188, 15] on input "Ectoin" at bounding box center [230, 13] width 308 height 14
paste input "Yuja Peel Oil"
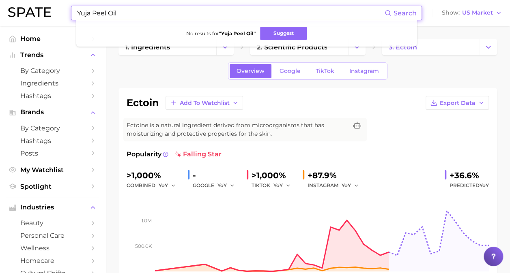
click at [102, 13] on input "Yuja Peel Oil" at bounding box center [230, 13] width 308 height 14
click at [115, 13] on input "Yuja Peel Oil" at bounding box center [230, 13] width 308 height 14
drag, startPoint x: 90, startPoint y: 13, endPoint x: 85, endPoint y: 13, distance: 5.3
click at [85, 13] on input "Yuja Peel Oil" at bounding box center [230, 13] width 308 height 14
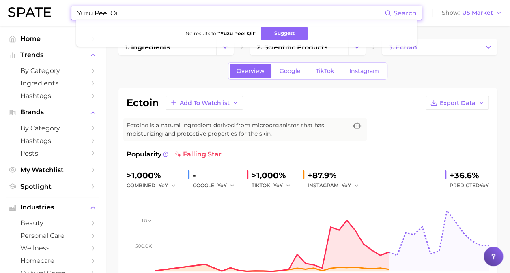
click at [157, 15] on input "Yuzu Peel Oil" at bounding box center [230, 13] width 308 height 14
paste input "Silver Ear Mushroom"
type input "Silver Ear Mushroom"
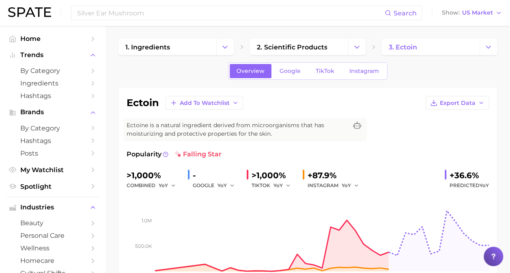
click at [175, 53] on link "1. ingredients" at bounding box center [167, 47] width 98 height 16
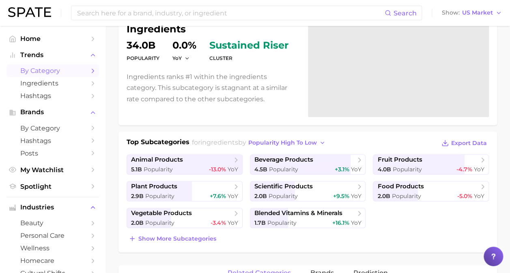
scroll to position [41, 0]
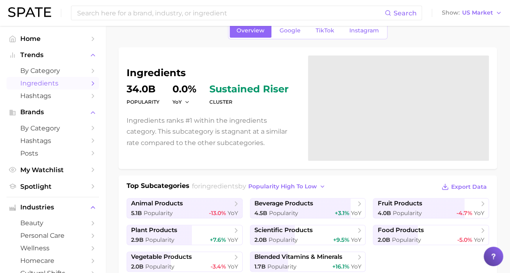
click at [81, 88] on link "Ingredients" at bounding box center [52, 83] width 93 height 13
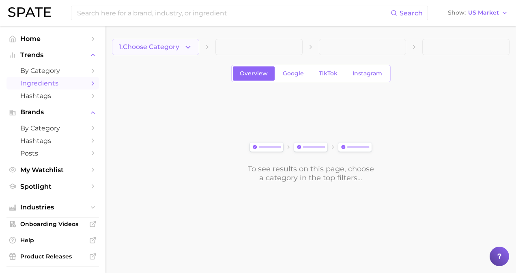
click at [179, 39] on button "1. Choose Category" at bounding box center [155, 47] width 87 height 16
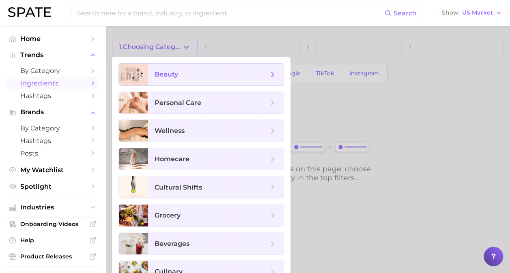
click at [189, 80] on span "beauty" at bounding box center [216, 75] width 136 height 22
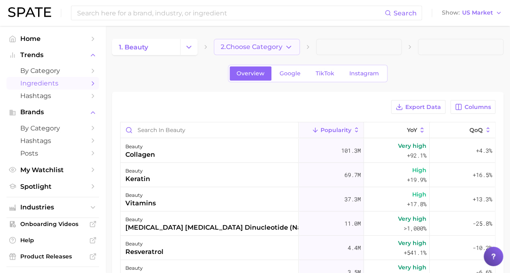
click at [248, 47] on span "2. Choose Category" at bounding box center [252, 46] width 62 height 7
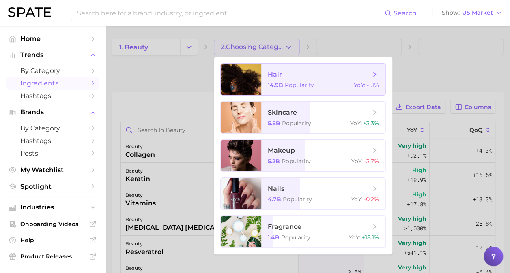
click at [265, 80] on span "hair 14.9b Popularity YoY : -1.1%" at bounding box center [323, 80] width 124 height 32
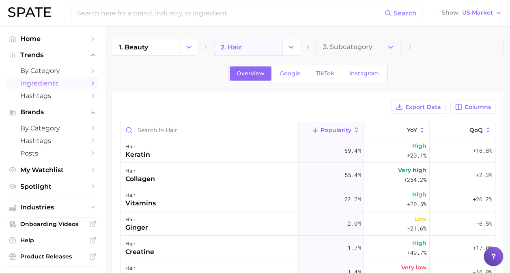
click at [244, 51] on link "2. hair" at bounding box center [248, 47] width 68 height 16
click at [272, 47] on link "2. hair" at bounding box center [248, 47] width 68 height 16
click at [288, 47] on icon "Change Category" at bounding box center [291, 47] width 9 height 9
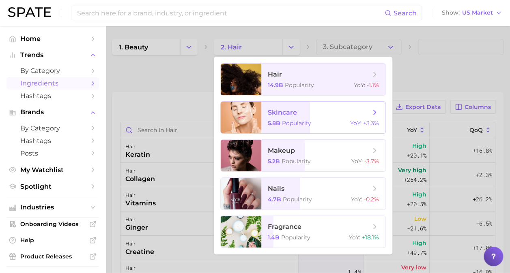
click at [287, 128] on span "skincare 5.8b Popularity YoY : +3.3%" at bounding box center [323, 118] width 124 height 32
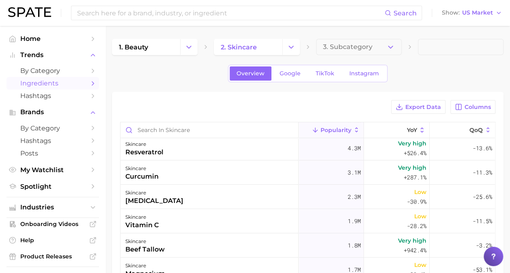
scroll to position [81, 0]
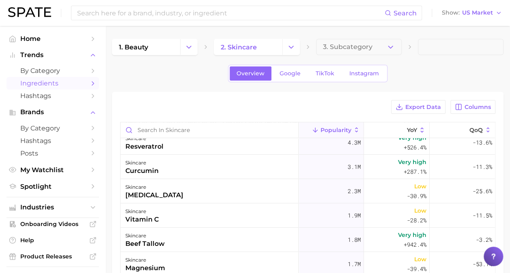
click at [353, 127] on icon at bounding box center [356, 130] width 7 height 7
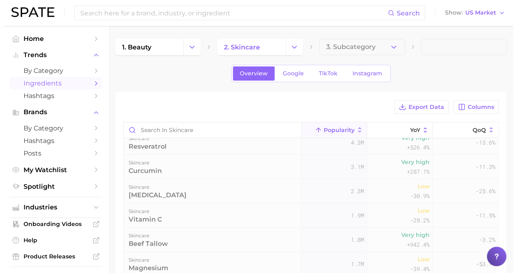
scroll to position [0, 0]
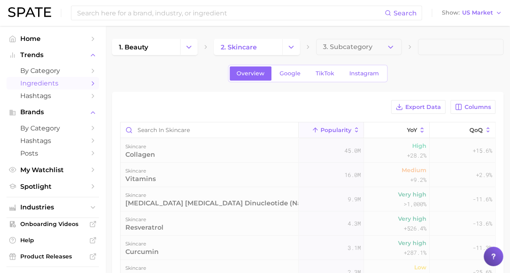
click at [353, 127] on icon at bounding box center [356, 130] width 7 height 7
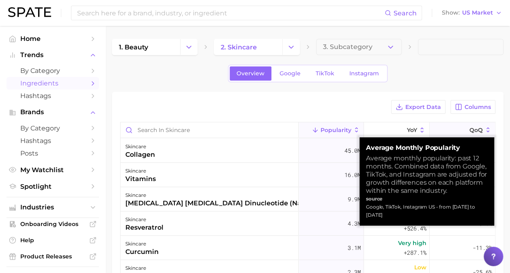
click at [472, 129] on span "QoQ" at bounding box center [475, 130] width 13 height 6
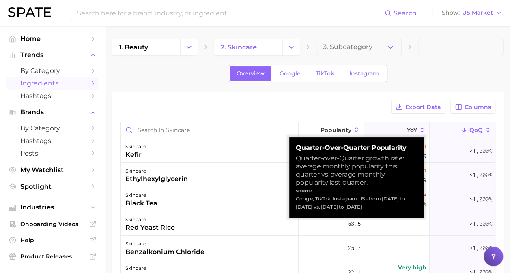
click at [408, 125] on button "YoY" at bounding box center [396, 131] width 65 height 16
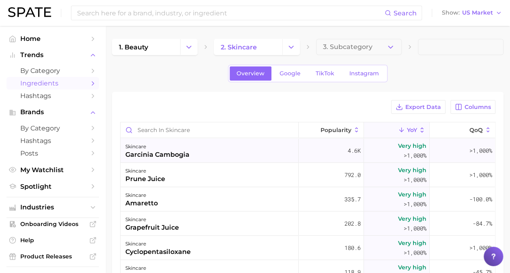
drag, startPoint x: 203, startPoint y: 154, endPoint x: 135, endPoint y: 157, distance: 68.6
click at [135, 157] on div "skincare garcinia cambogia" at bounding box center [209, 151] width 178 height 24
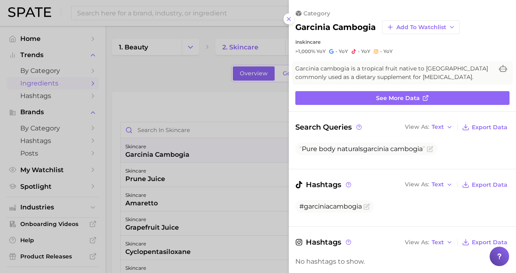
click at [239, 107] on div at bounding box center [258, 136] width 516 height 273
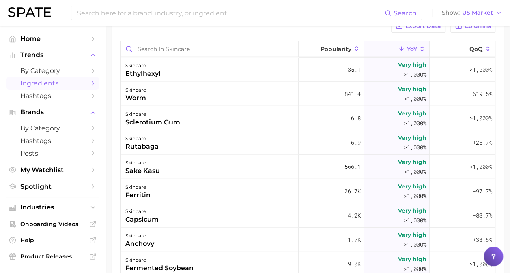
scroll to position [1136, 0]
